Goal: Check status: Check status

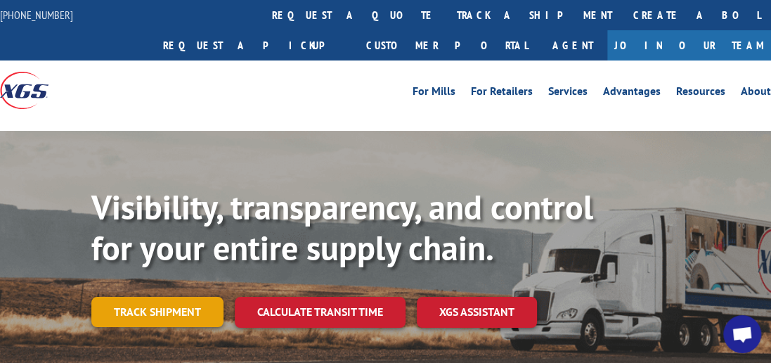
click at [170, 297] on link "Track shipment" at bounding box center [157, 312] width 132 height 30
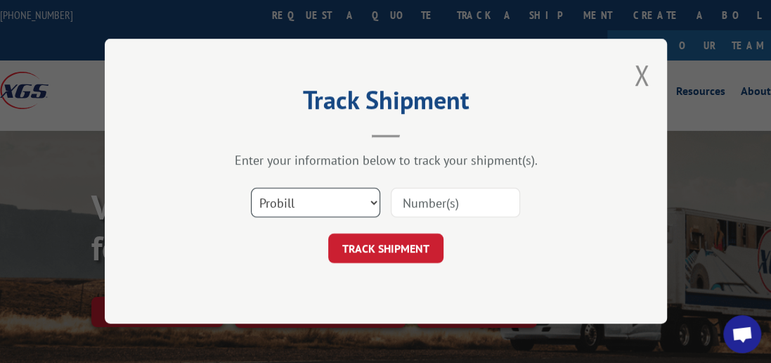
click at [375, 203] on select "Select category... Probill BOL PO" at bounding box center [315, 203] width 129 height 30
select select "bol"
click at [251, 188] on select "Select category... Probill BOL PO" at bounding box center [315, 203] width 129 height 30
click at [427, 197] on input at bounding box center [455, 203] width 129 height 30
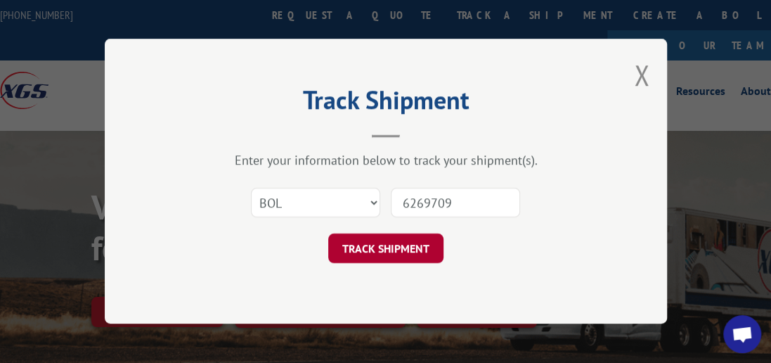
type input "6269709"
click at [354, 251] on button "TRACK SHIPMENT" at bounding box center [385, 249] width 115 height 30
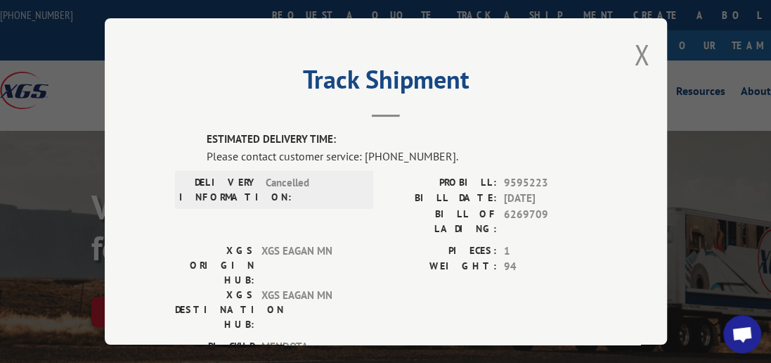
click at [629, 48] on div "Track Shipment ESTIMATED DELIVERY TIME: Please contact customer service: [PHONE…" at bounding box center [386, 181] width 562 height 326
drag, startPoint x: 641, startPoint y: 45, endPoint x: 645, endPoint y: 30, distance: 15.2
click at [641, 46] on button "Close modal" at bounding box center [641, 54] width 15 height 37
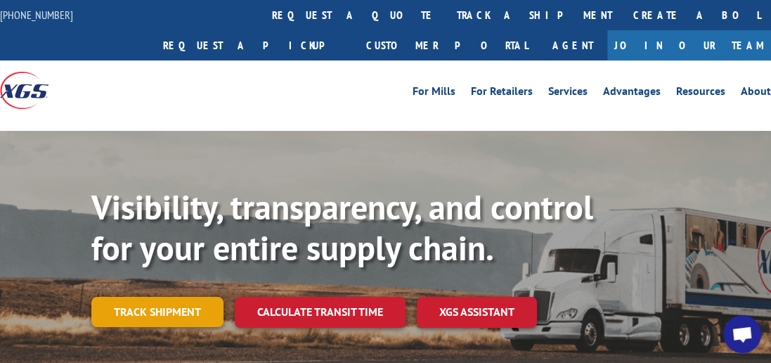
click at [122, 297] on link "Track shipment" at bounding box center [157, 312] width 132 height 30
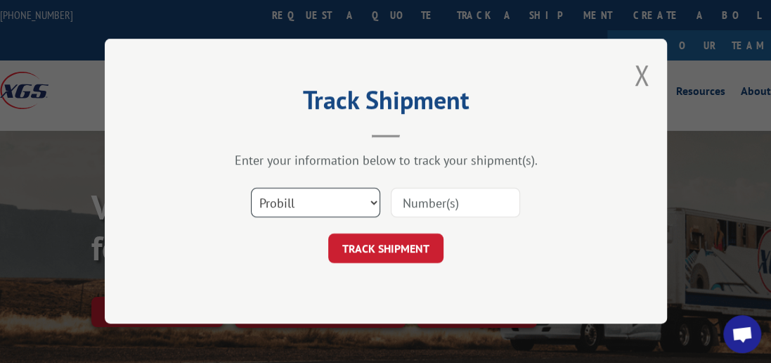
click at [372, 205] on select "Select category... Probill BOL PO" at bounding box center [315, 203] width 129 height 30
select select "bol"
click at [251, 188] on select "Select category... Probill BOL PO" at bounding box center [315, 203] width 129 height 30
click at [442, 203] on input at bounding box center [455, 203] width 129 height 30
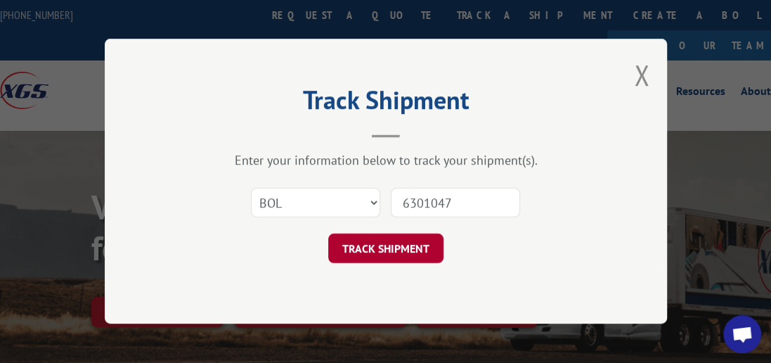
type input "6301047"
click at [399, 245] on button "TRACK SHIPMENT" at bounding box center [385, 249] width 115 height 30
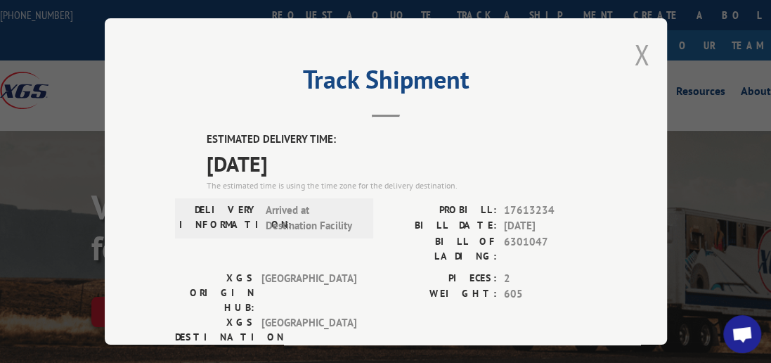
click at [643, 49] on button "Close modal" at bounding box center [641, 54] width 15 height 37
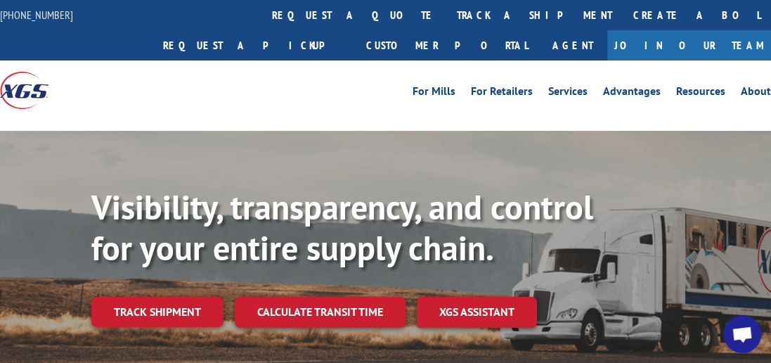
drag, startPoint x: 264, startPoint y: 165, endPoint x: 460, endPoint y: 98, distance: 206.5
click at [264, 185] on b "Visibility, transparency, and control for your entire supply chain." at bounding box center [342, 227] width 502 height 84
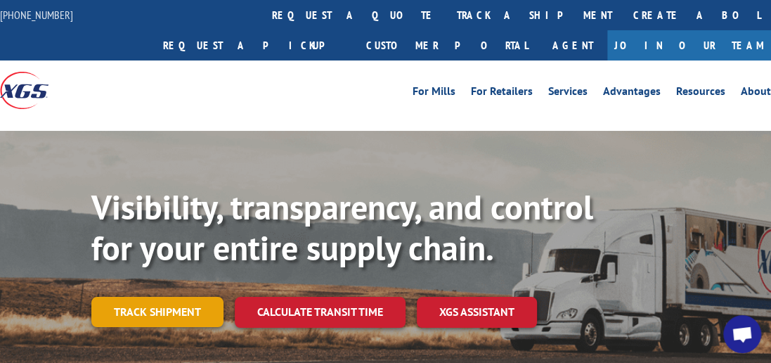
click at [185, 297] on link "Track shipment" at bounding box center [157, 312] width 132 height 30
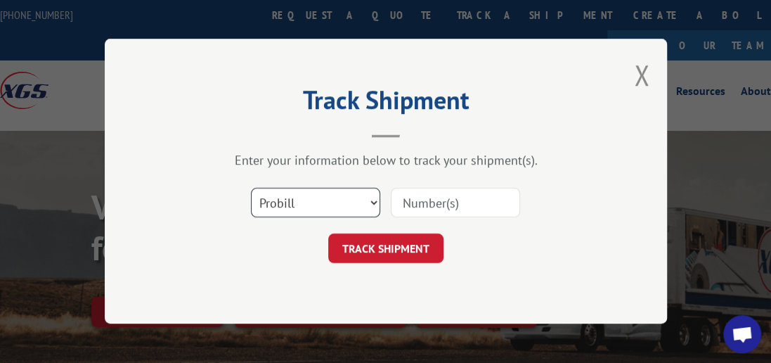
click at [370, 200] on select "Select category... Probill BOL PO" at bounding box center [315, 203] width 129 height 30
select select "bol"
click at [251, 188] on select "Select category... Probill BOL PO" at bounding box center [315, 203] width 129 height 30
click at [451, 200] on input at bounding box center [455, 203] width 129 height 30
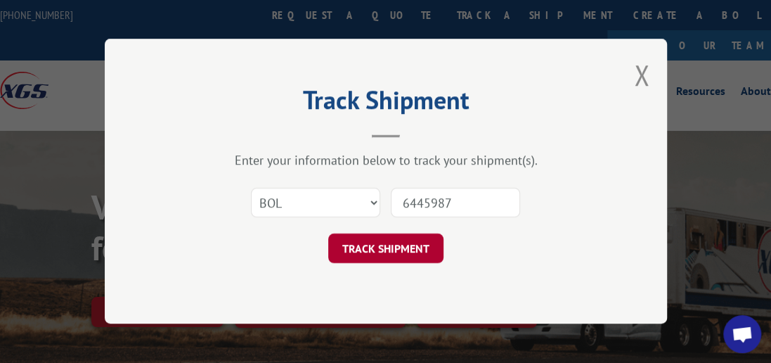
type input "6445987"
click at [353, 245] on button "TRACK SHIPMENT" at bounding box center [385, 249] width 115 height 30
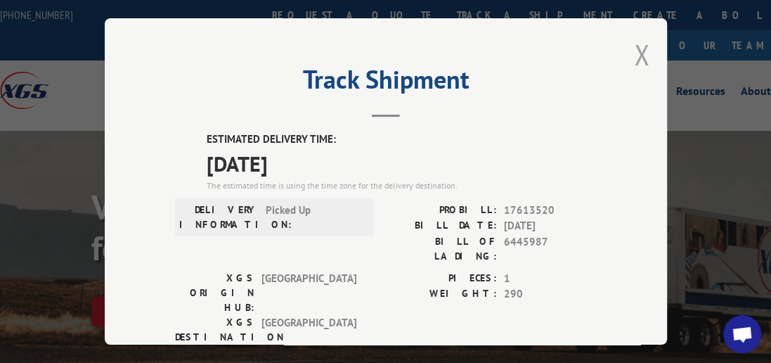
click at [641, 48] on button "Close modal" at bounding box center [641, 54] width 15 height 37
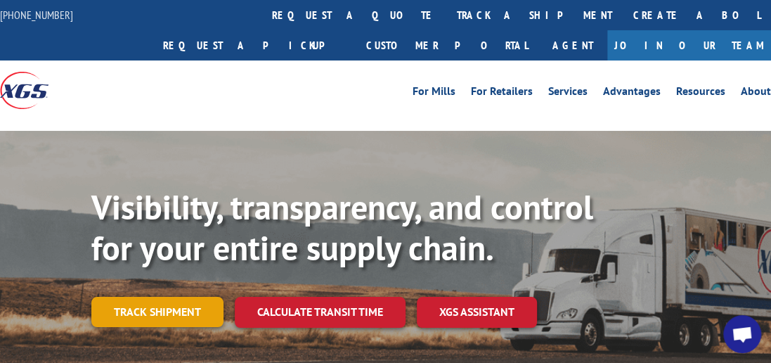
click at [163, 297] on link "Track shipment" at bounding box center [157, 312] width 132 height 30
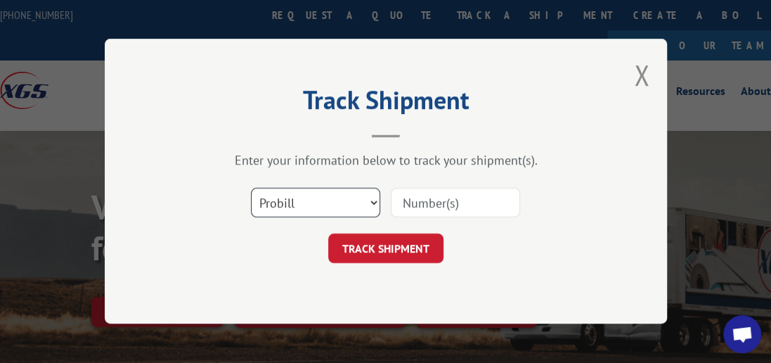
click at [374, 200] on select "Select category... Probill BOL PO" at bounding box center [315, 203] width 129 height 30
select select "bol"
click at [251, 188] on select "Select category... Probill BOL PO" at bounding box center [315, 203] width 129 height 30
click at [427, 204] on input at bounding box center [455, 203] width 129 height 30
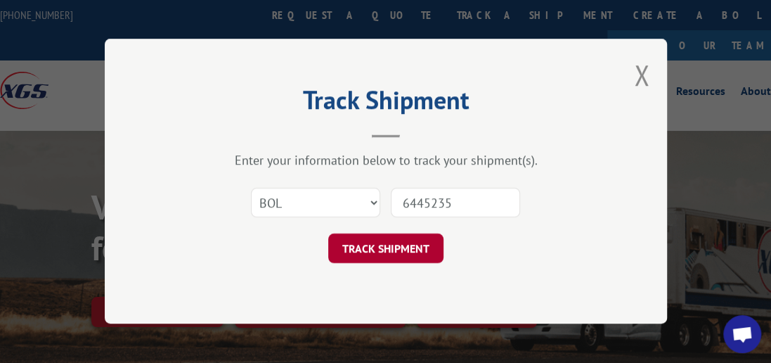
type input "6445235"
click at [394, 243] on button "TRACK SHIPMENT" at bounding box center [385, 249] width 115 height 30
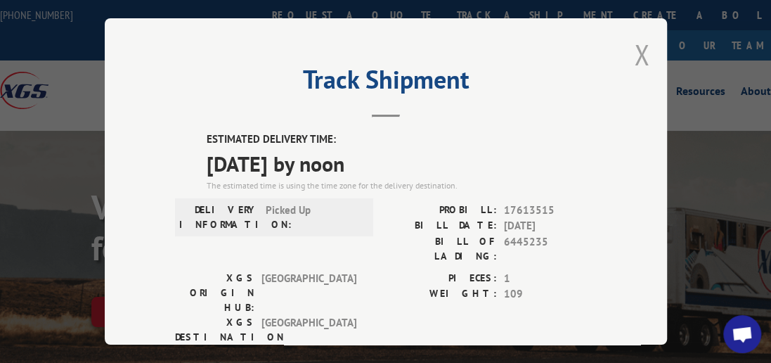
click at [636, 45] on button "Close modal" at bounding box center [641, 54] width 15 height 37
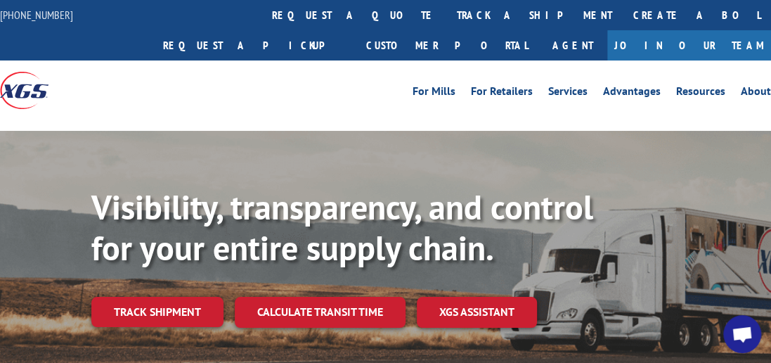
click at [143, 297] on link "Track shipment" at bounding box center [157, 312] width 132 height 30
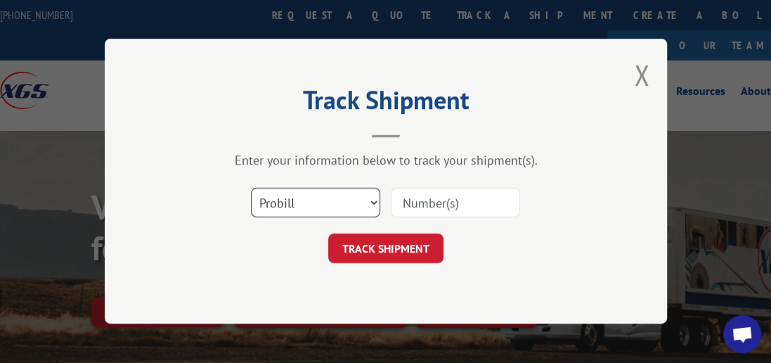
drag, startPoint x: 375, startPoint y: 200, endPoint x: 362, endPoint y: 202, distance: 13.0
click at [375, 200] on select "Select category... Probill BOL PO" at bounding box center [315, 203] width 129 height 30
select select "bol"
click at [251, 188] on select "Select category... Probill BOL PO" at bounding box center [315, 203] width 129 height 30
click at [412, 208] on input at bounding box center [455, 203] width 129 height 30
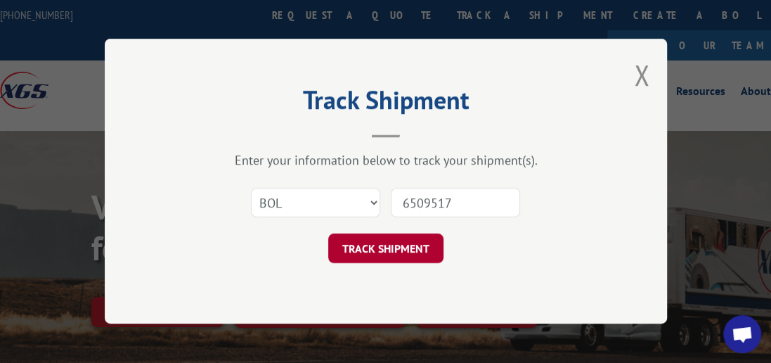
type input "6509517"
click at [346, 245] on button "TRACK SHIPMENT" at bounding box center [385, 249] width 115 height 30
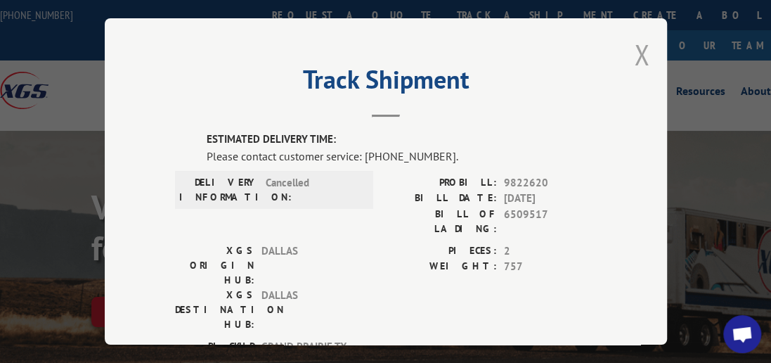
click at [637, 51] on button "Close modal" at bounding box center [641, 54] width 15 height 37
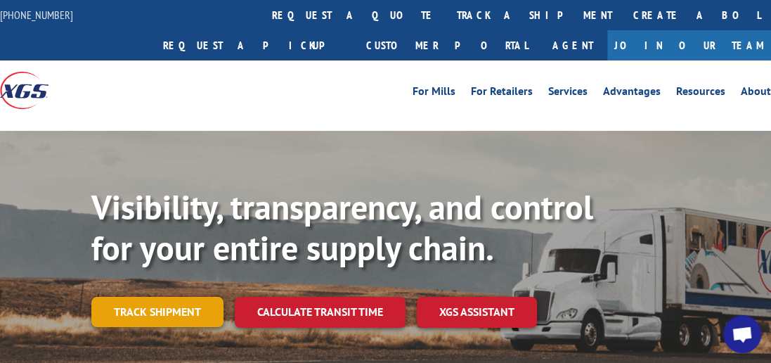
click at [188, 297] on link "Track shipment" at bounding box center [157, 312] width 132 height 30
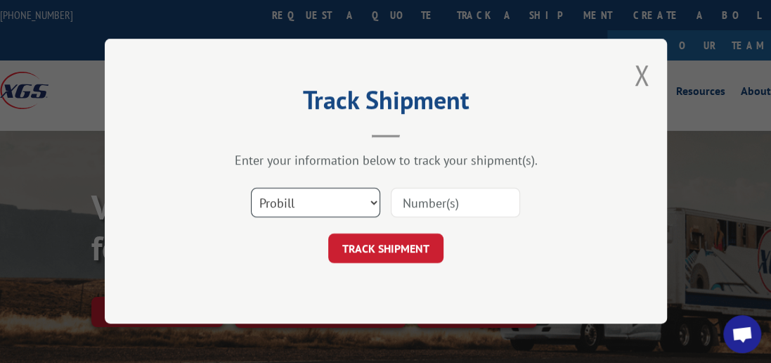
drag, startPoint x: 371, startPoint y: 198, endPoint x: 311, endPoint y: 212, distance: 61.5
click at [371, 198] on select "Select category... Probill BOL PO" at bounding box center [315, 203] width 129 height 30
select select "bol"
click at [251, 188] on select "Select category... Probill BOL PO" at bounding box center [315, 203] width 129 height 30
click at [405, 207] on input at bounding box center [455, 203] width 129 height 30
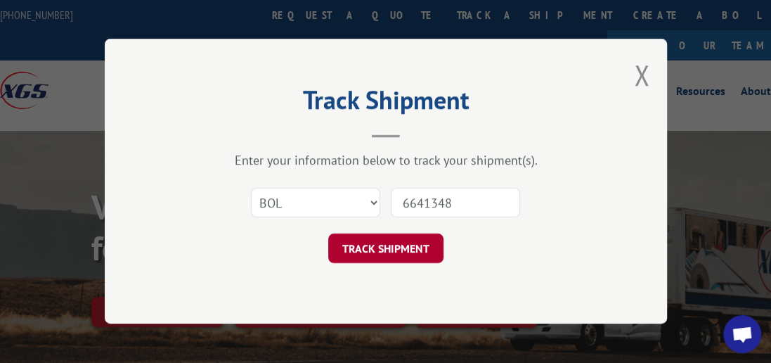
type input "6641348"
click at [417, 239] on button "TRACK SHIPMENT" at bounding box center [385, 249] width 115 height 30
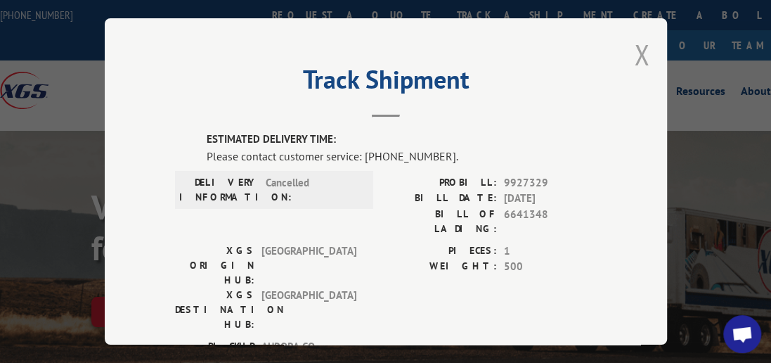
click at [638, 46] on button "Close modal" at bounding box center [641, 54] width 15 height 37
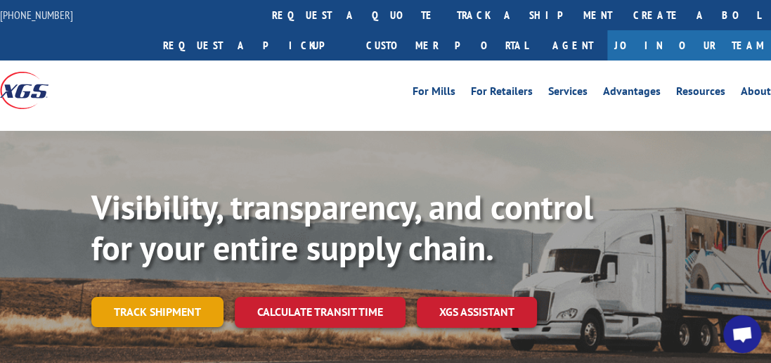
click at [162, 297] on link "Track shipment" at bounding box center [157, 312] width 132 height 30
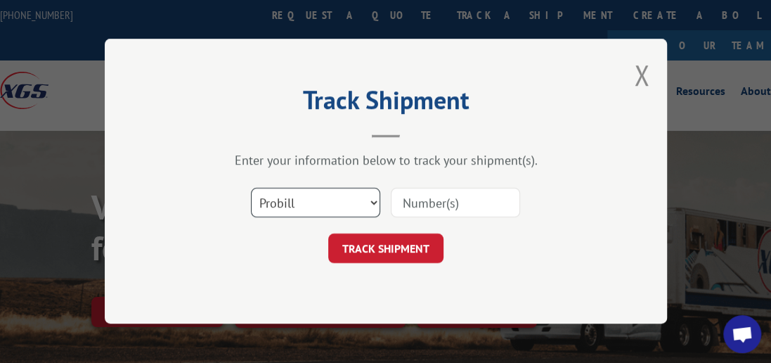
drag, startPoint x: 370, startPoint y: 199, endPoint x: 316, endPoint y: 217, distance: 57.1
click at [371, 198] on select "Select category... Probill BOL PO" at bounding box center [315, 203] width 129 height 30
select select "bol"
click at [251, 188] on select "Select category... Probill BOL PO" at bounding box center [315, 203] width 129 height 30
click at [477, 205] on input at bounding box center [455, 203] width 129 height 30
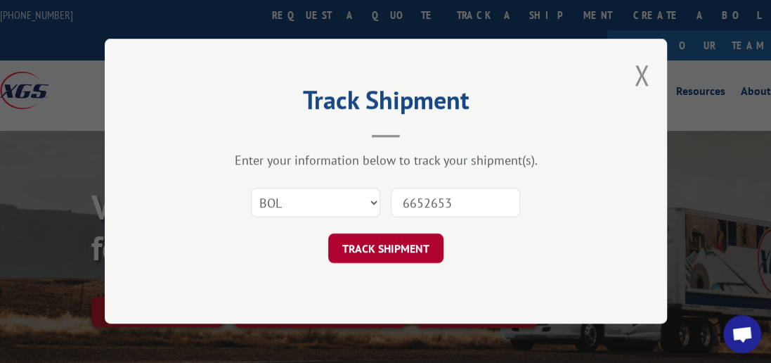
type input "6652653"
click at [422, 247] on button "TRACK SHIPMENT" at bounding box center [385, 249] width 115 height 30
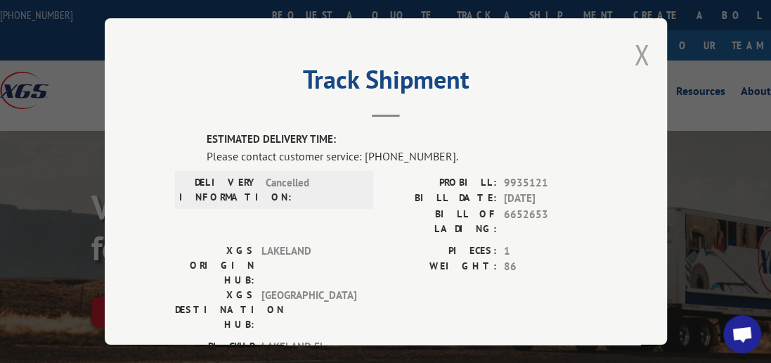
click at [629, 42] on div "Track Shipment ESTIMATED DELIVERY TIME: Please contact customer service: [PHONE…" at bounding box center [386, 181] width 562 height 326
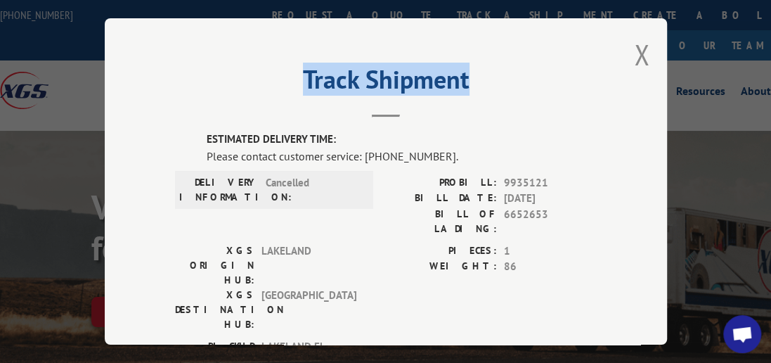
drag, startPoint x: 629, startPoint y: 42, endPoint x: 609, endPoint y: 60, distance: 26.9
click at [609, 60] on div "Track Shipment ESTIMATED DELIVERY TIME: Please contact customer service: [PHONE…" at bounding box center [386, 181] width 562 height 326
click at [638, 45] on button "Close modal" at bounding box center [641, 54] width 15 height 37
